Goal: Information Seeking & Learning: Learn about a topic

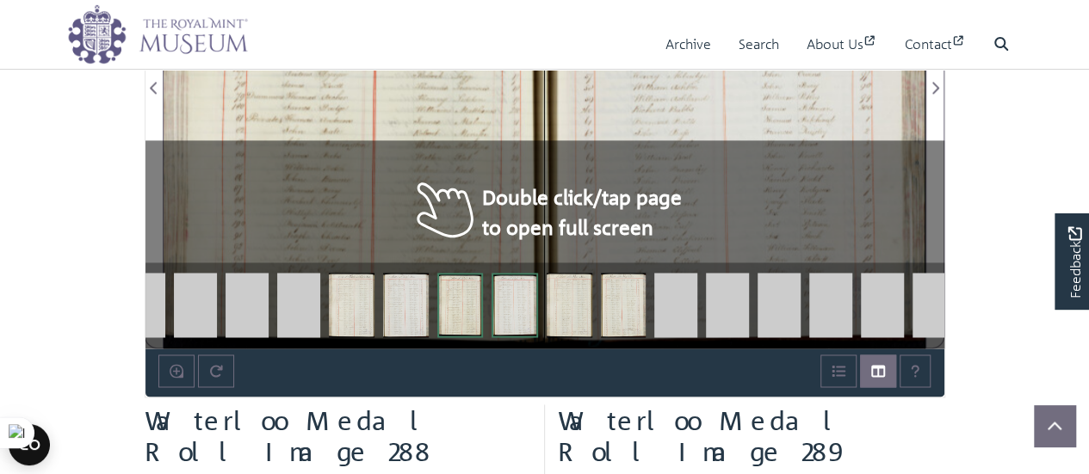
scroll to position [1228, 0]
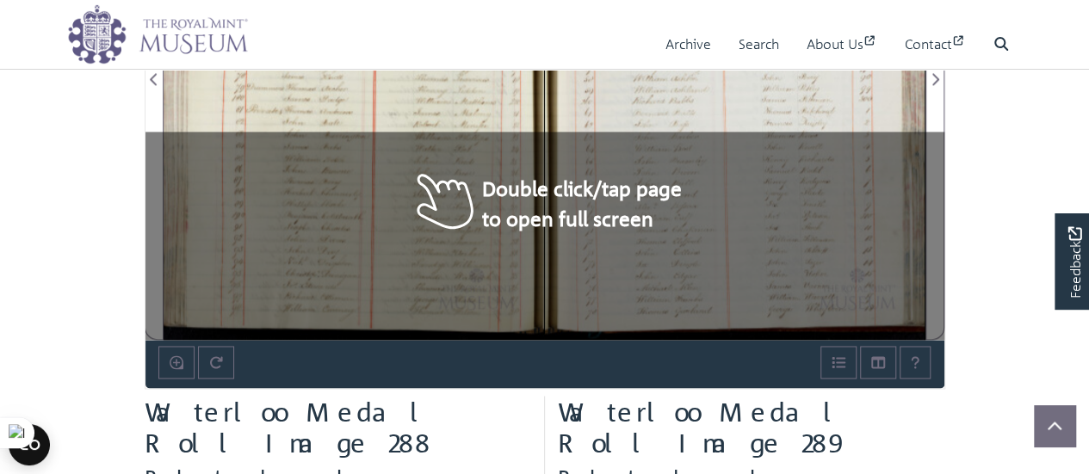
click at [603, 189] on div at bounding box center [735, 69] width 381 height 542
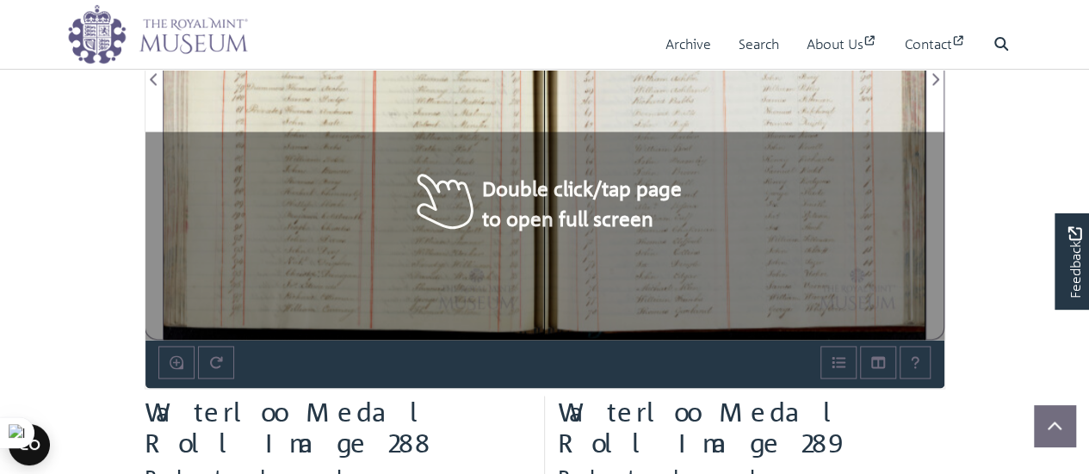
click at [603, 189] on div at bounding box center [735, 69] width 381 height 542
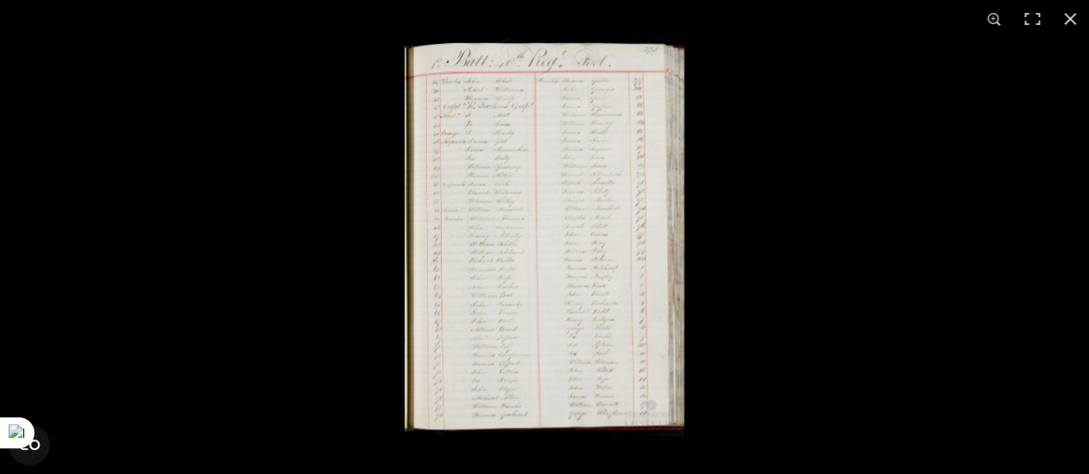
click at [617, 279] on img at bounding box center [545, 237] width 280 height 399
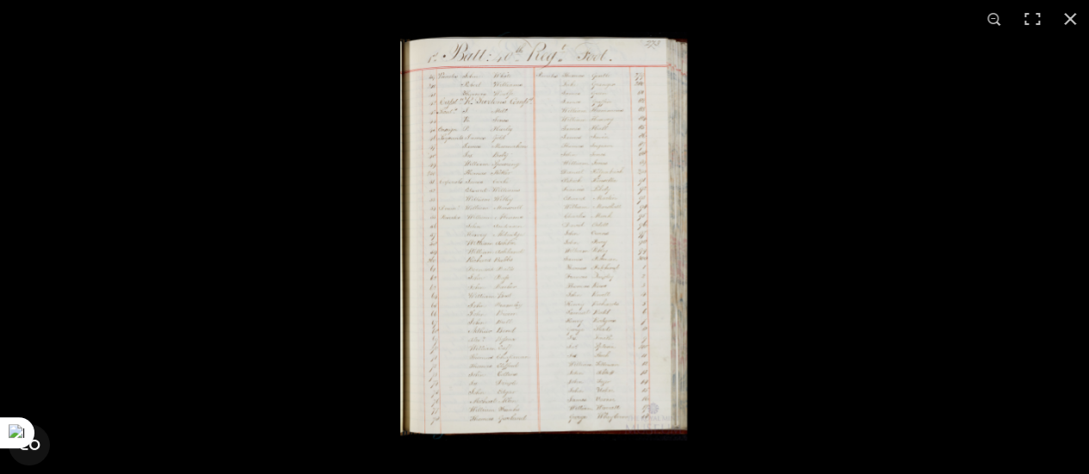
click at [617, 279] on img at bounding box center [544, 236] width 288 height 409
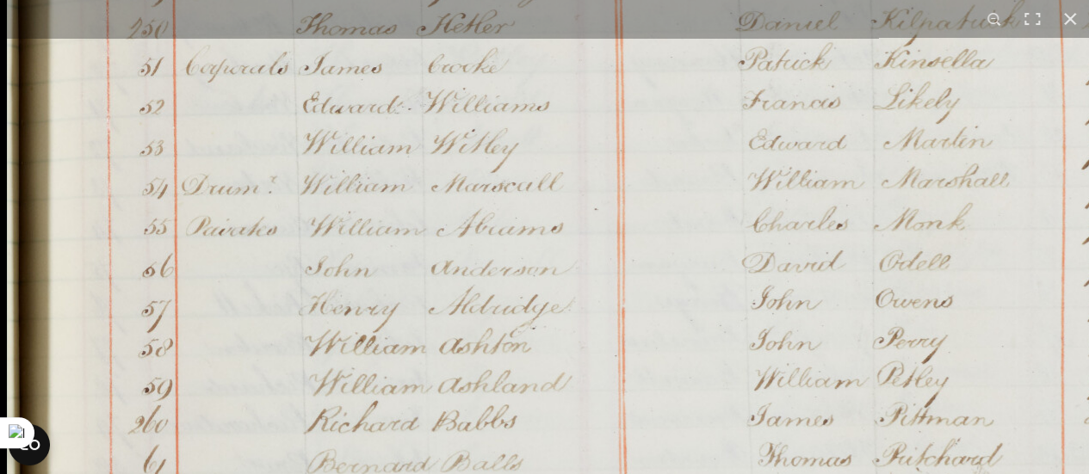
click at [748, 127] on img at bounding box center [659, 314] width 1306 height 1860
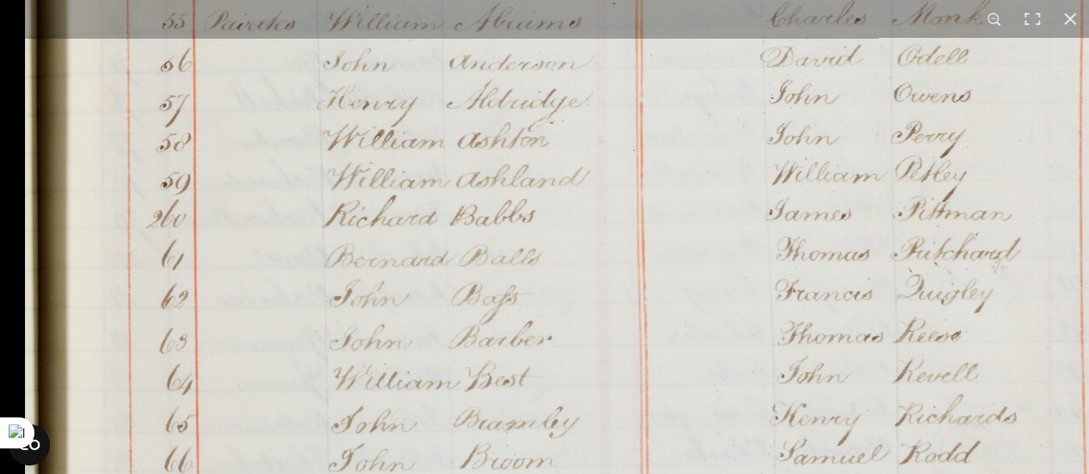
click at [778, 42] on img at bounding box center [677, 108] width 1306 height 1860
